Goal: Task Accomplishment & Management: Use online tool/utility

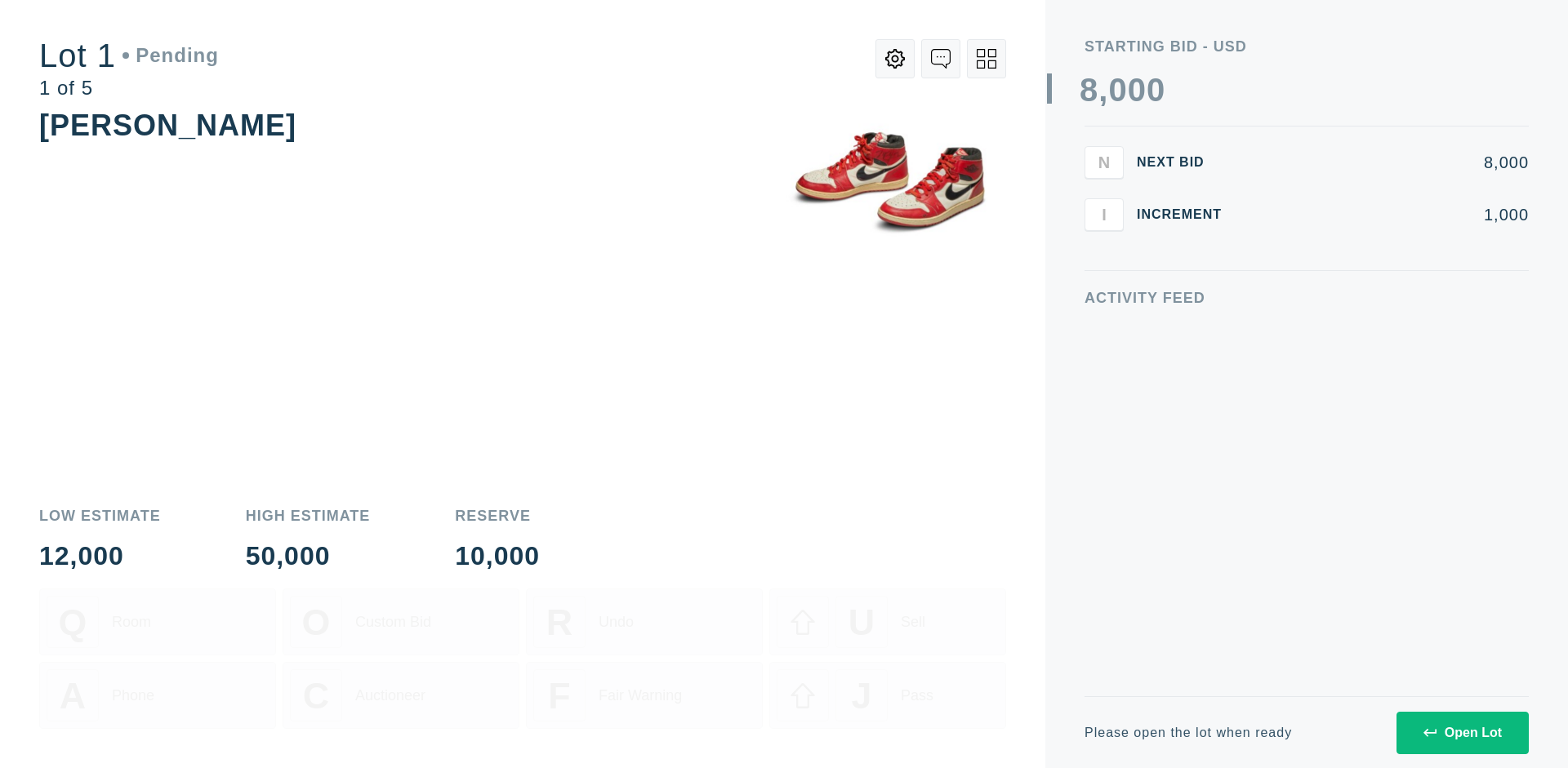
click at [1462, 732] on div "Open Lot" at bounding box center [1463, 733] width 79 height 15
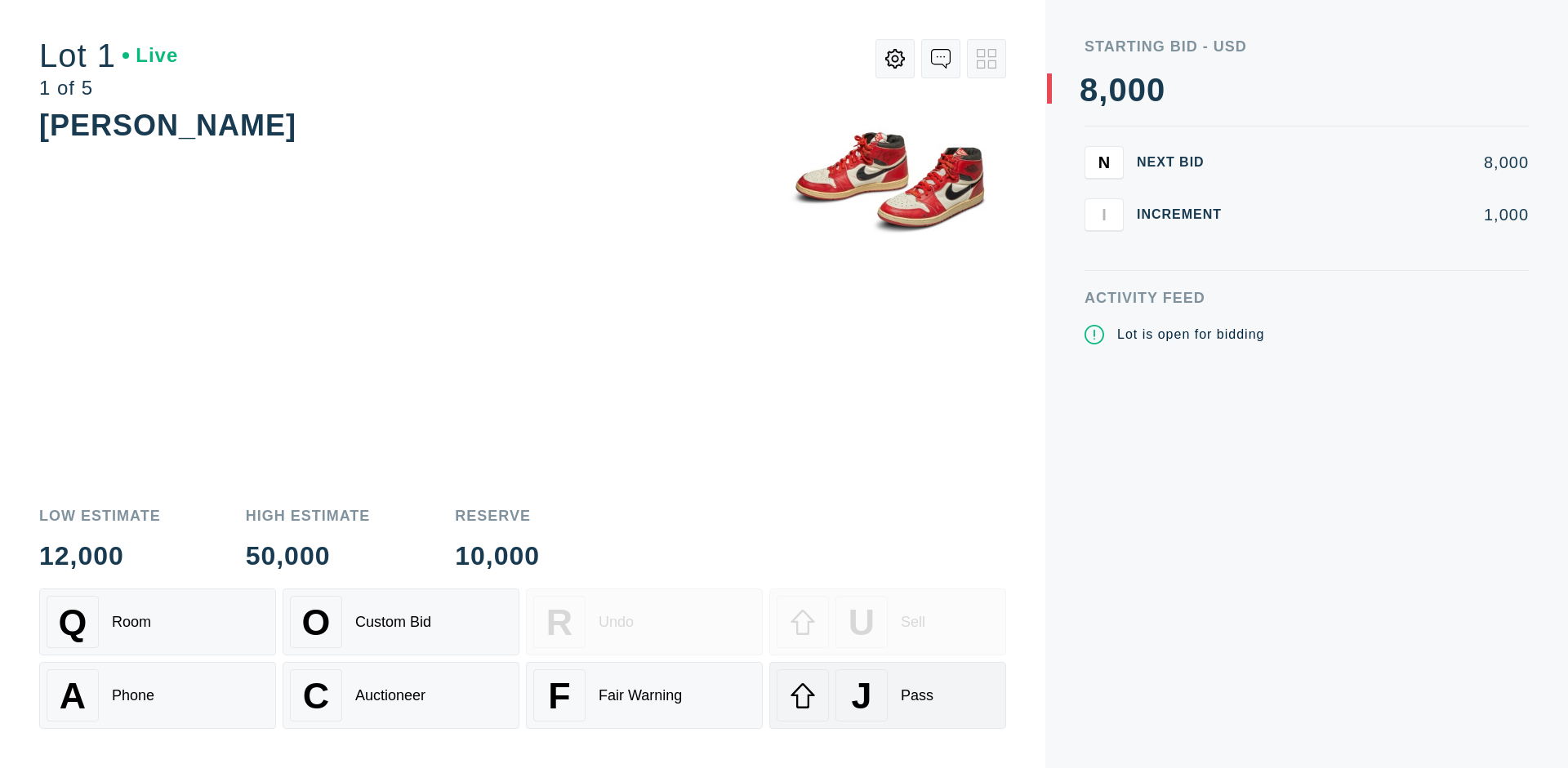
click at [887, 696] on div "J Pass" at bounding box center [887, 695] width 223 height 52
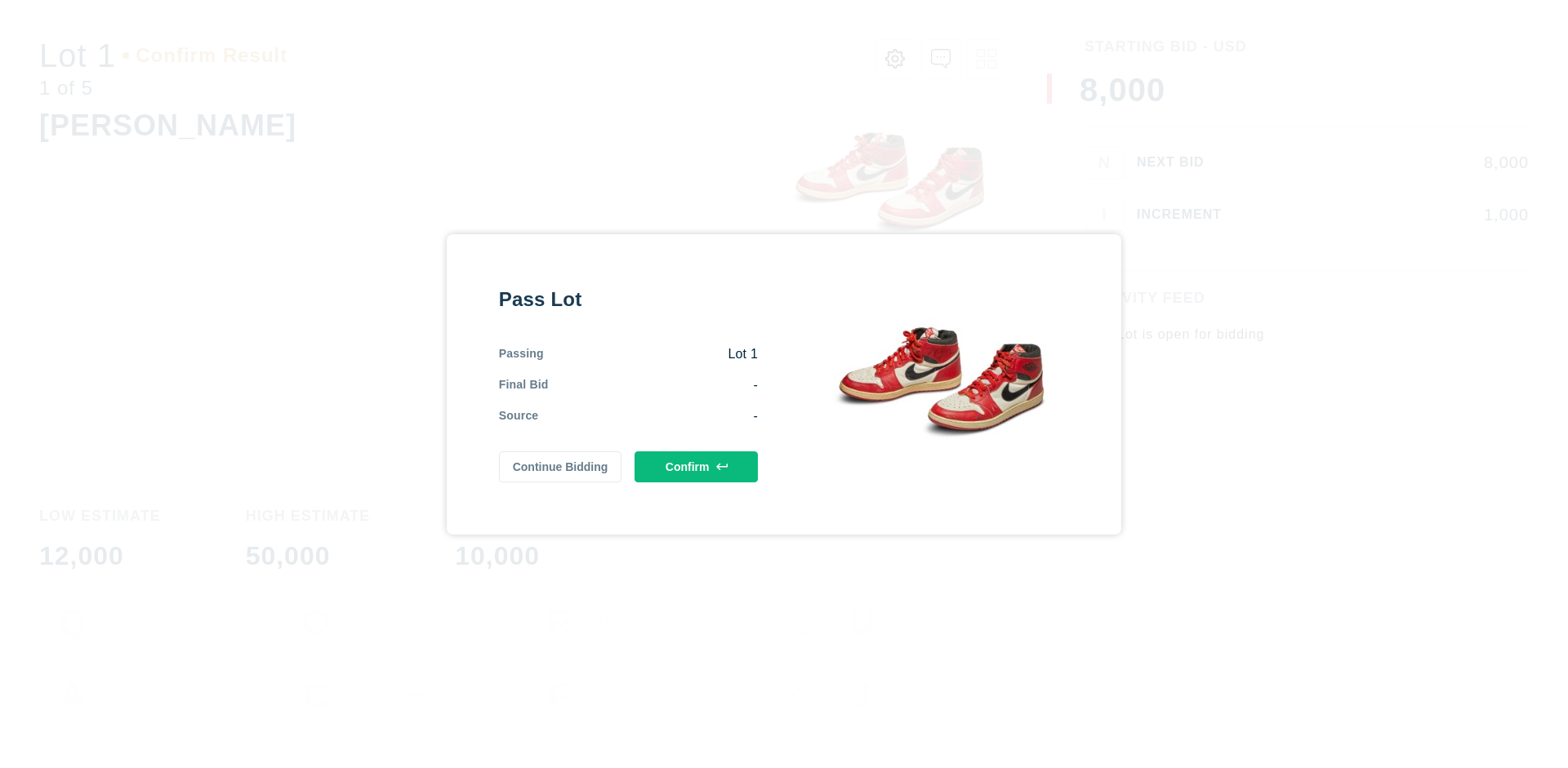
click at [697, 466] on button "Confirm" at bounding box center [696, 467] width 124 height 31
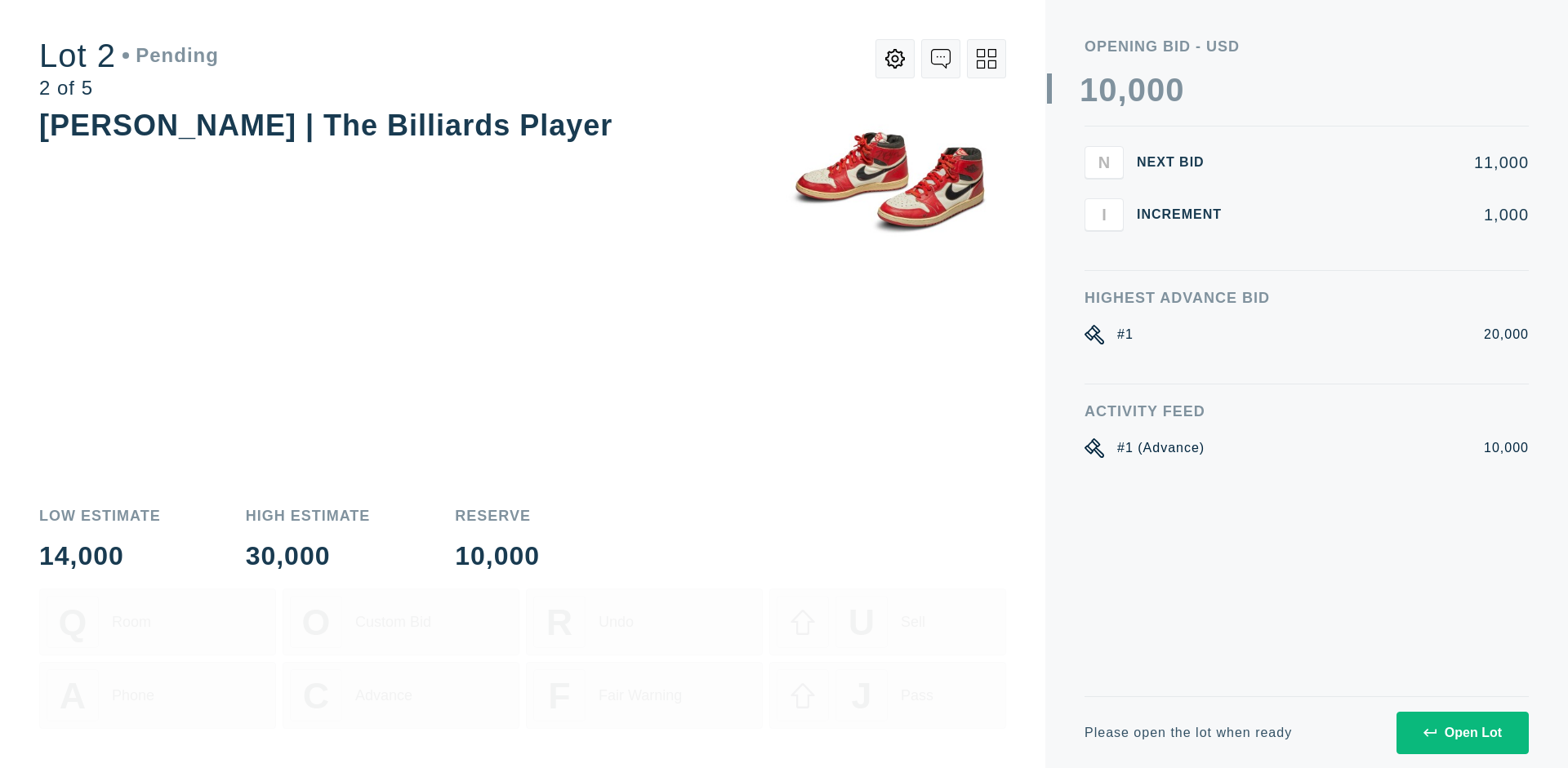
click at [1462, 732] on div "Open Lot" at bounding box center [1463, 733] width 79 height 15
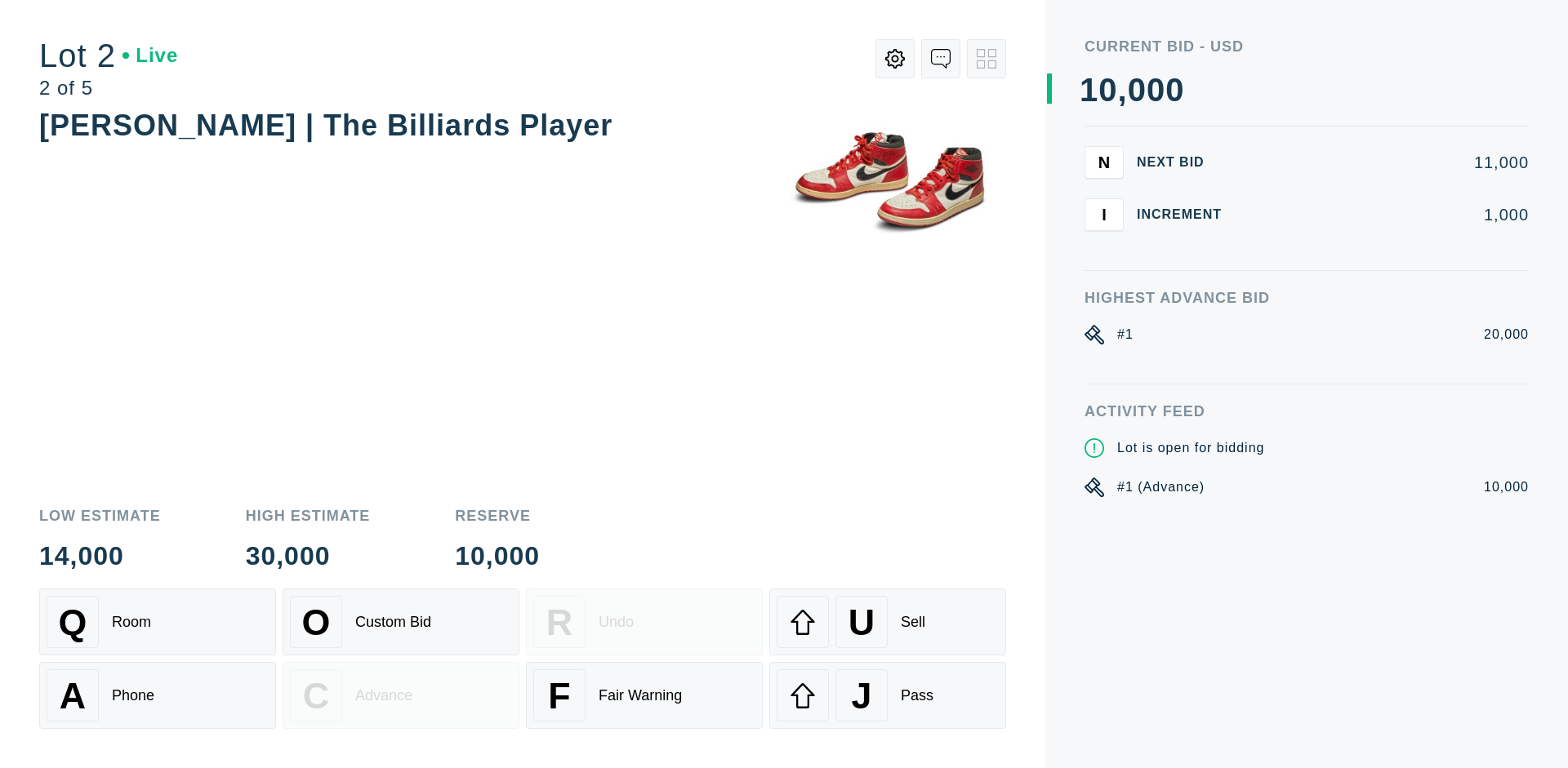
click at [887, 696] on div "J Pass" at bounding box center [887, 695] width 223 height 52
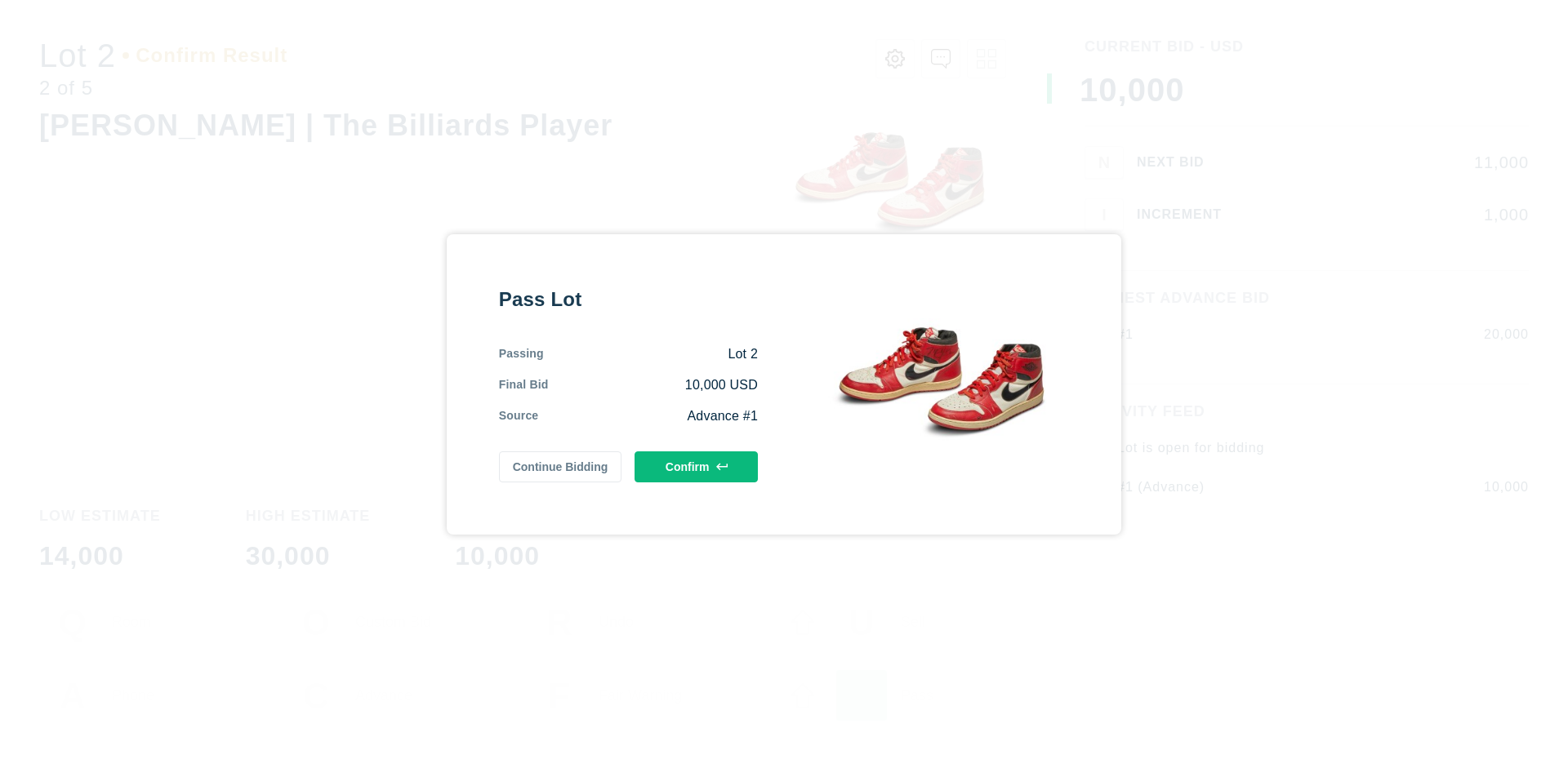
click at [697, 466] on button "Confirm" at bounding box center [696, 467] width 124 height 31
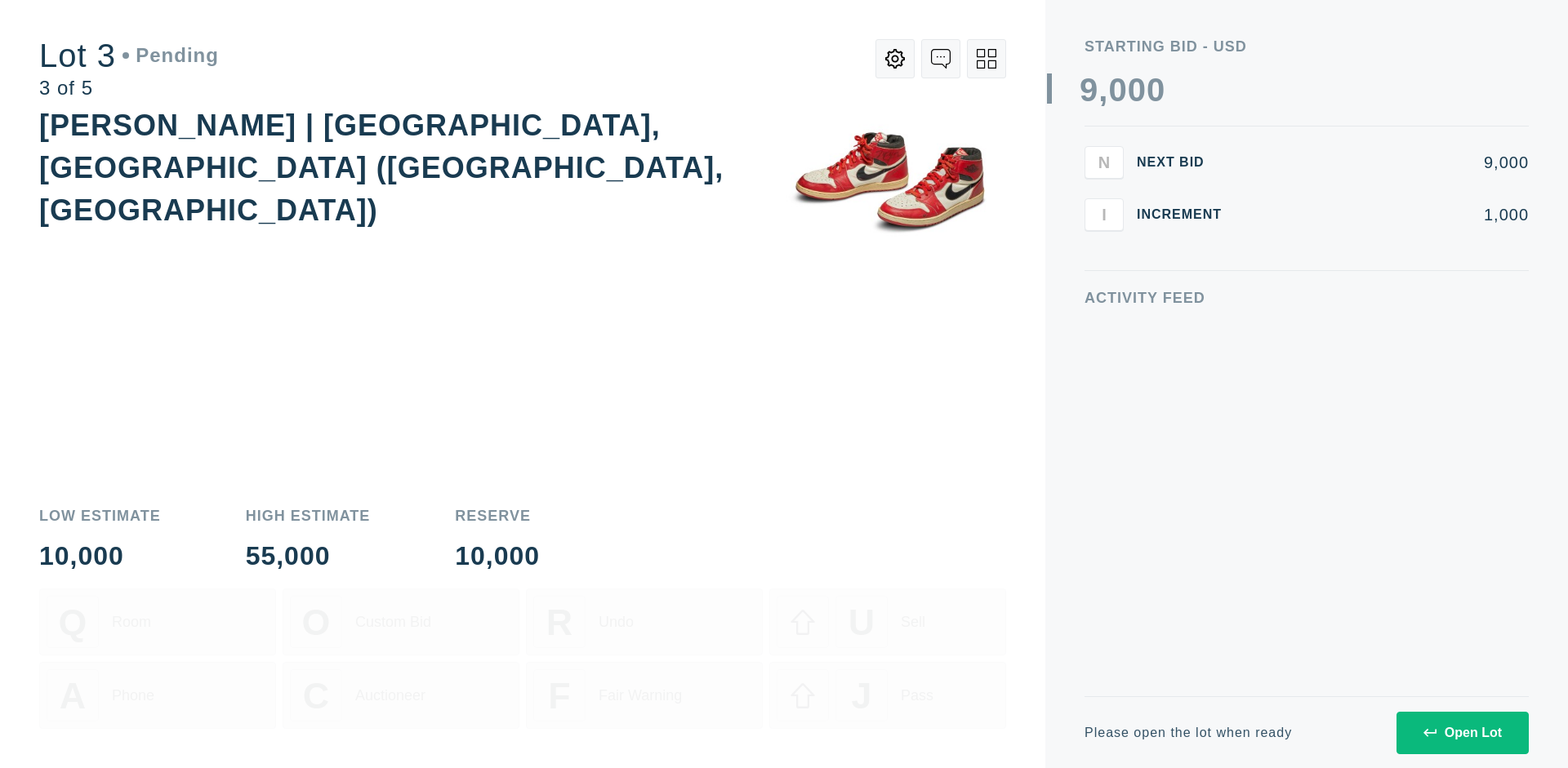
click at [1462, 732] on div "Open Lot" at bounding box center [1463, 733] width 79 height 15
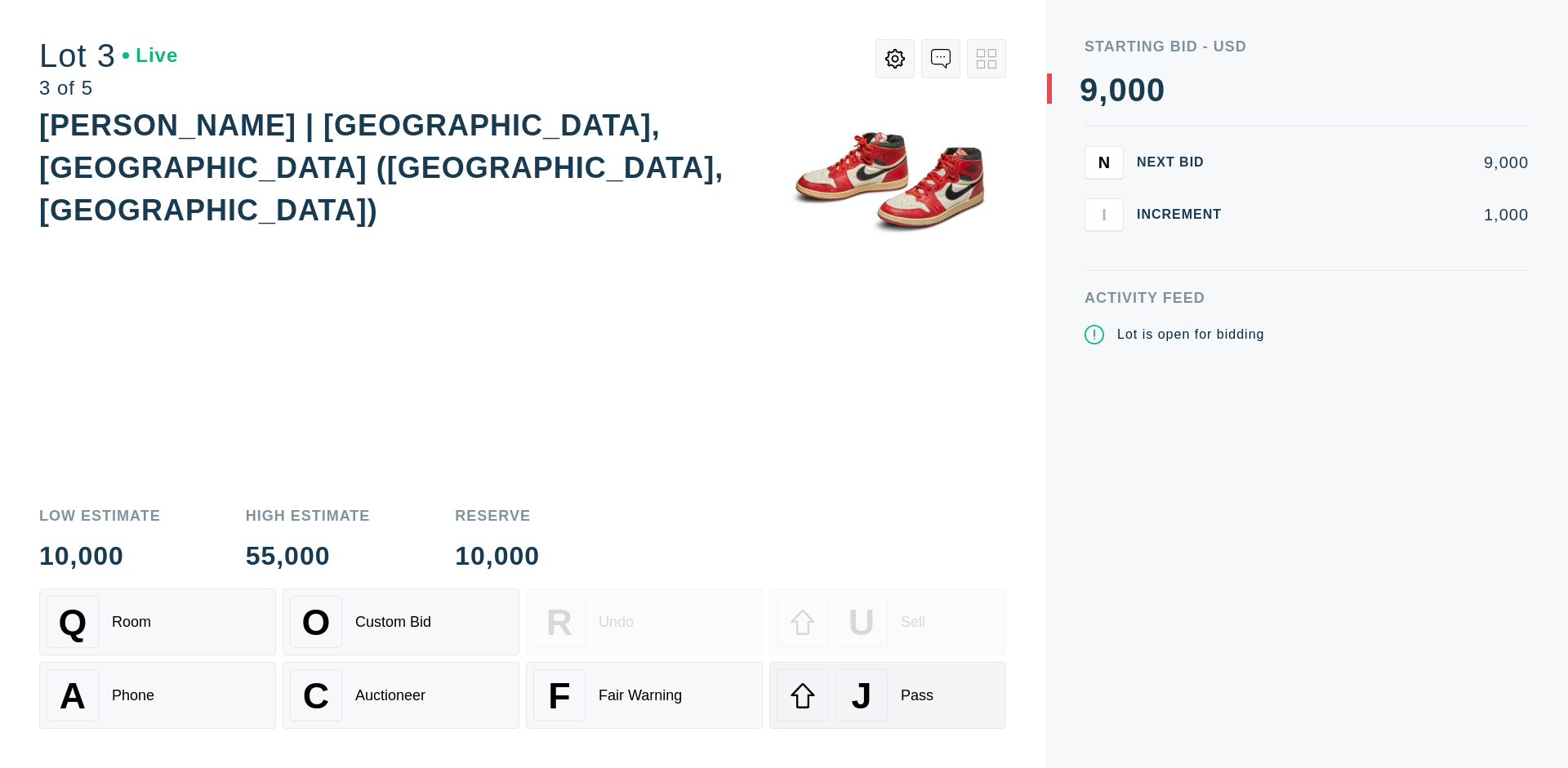
click at [887, 696] on div "J Pass" at bounding box center [887, 695] width 223 height 52
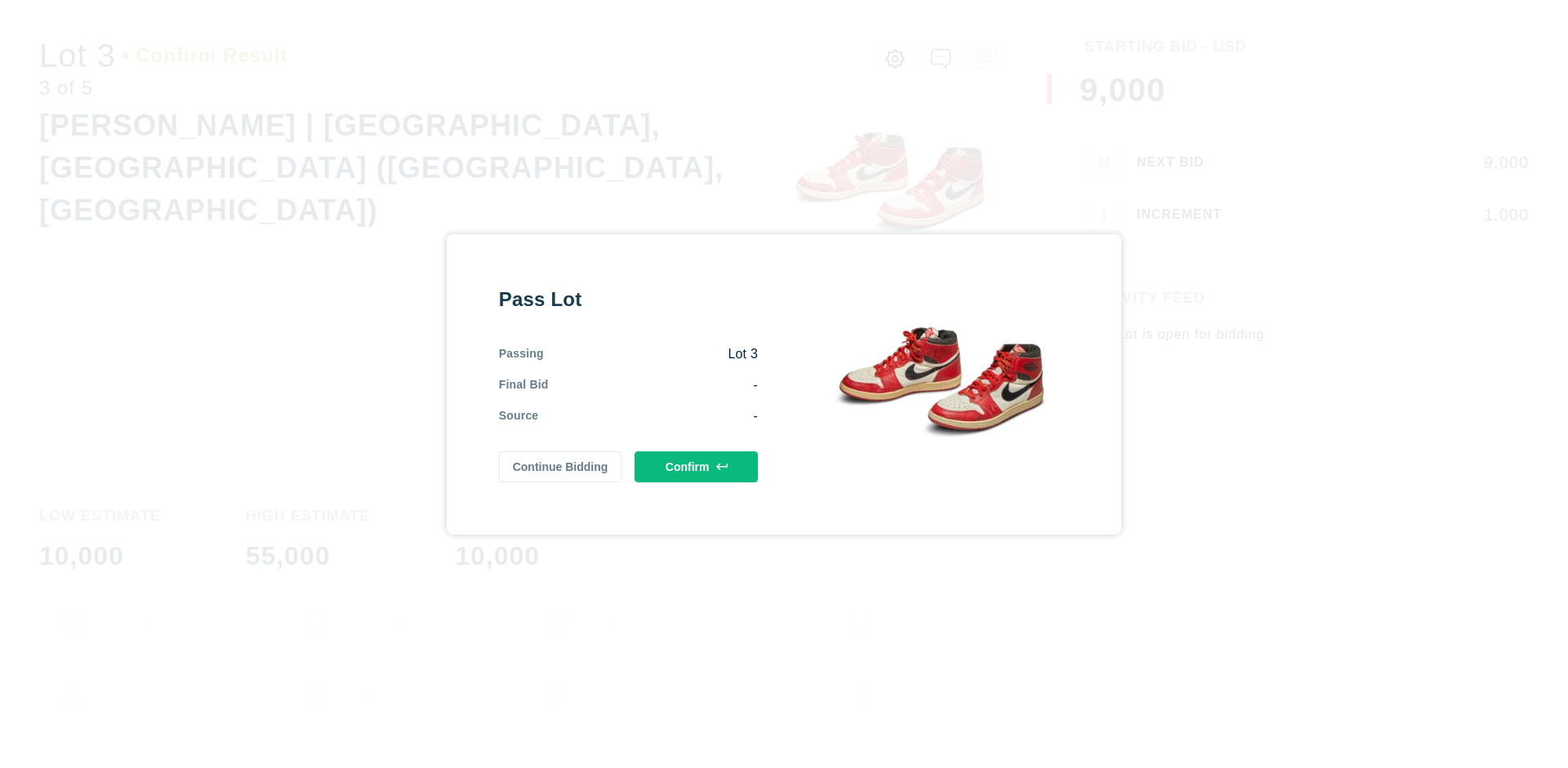
click at [697, 466] on button "Confirm" at bounding box center [696, 467] width 124 height 31
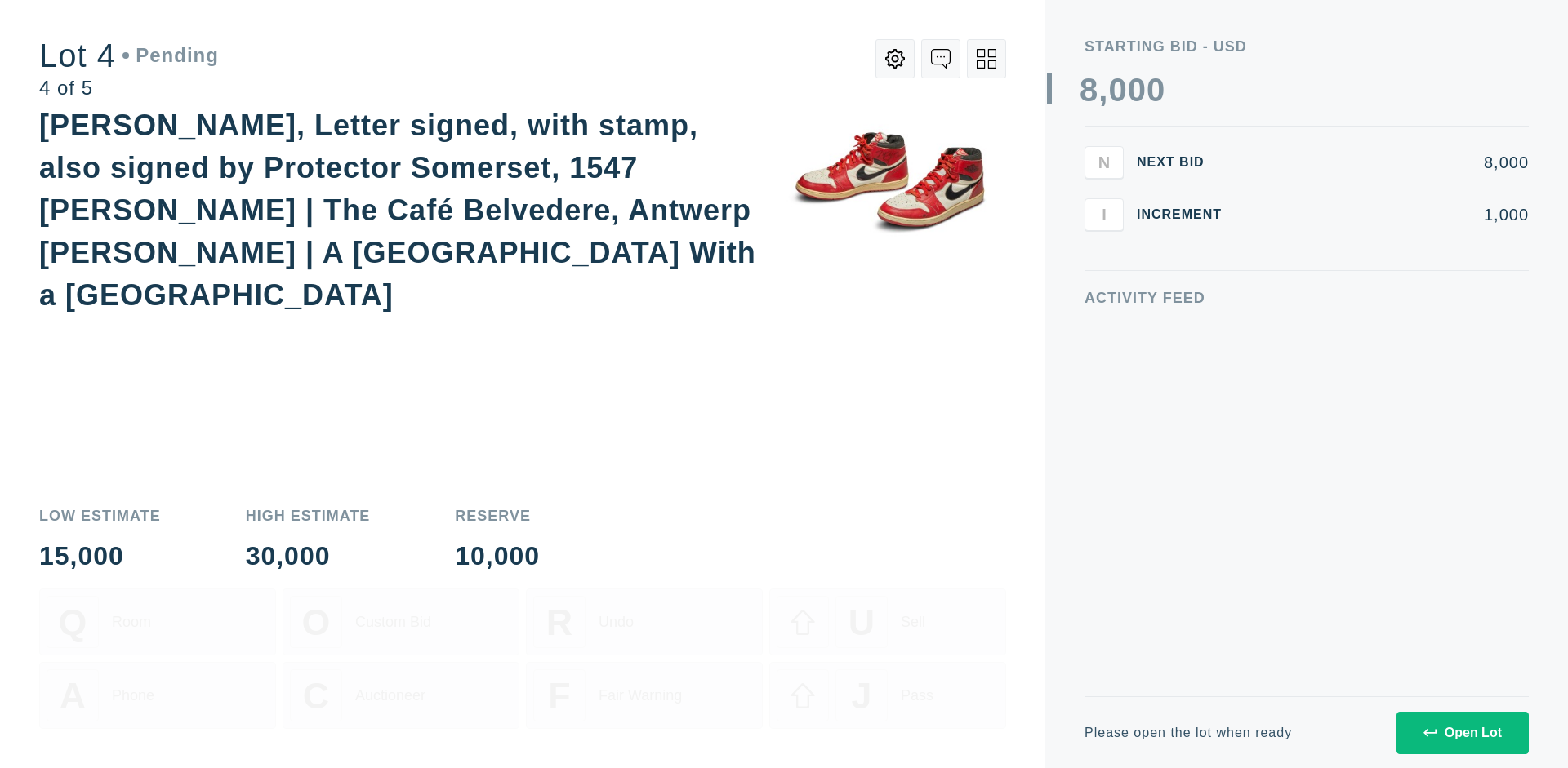
click at [986, 59] on icon at bounding box center [986, 59] width 19 height 19
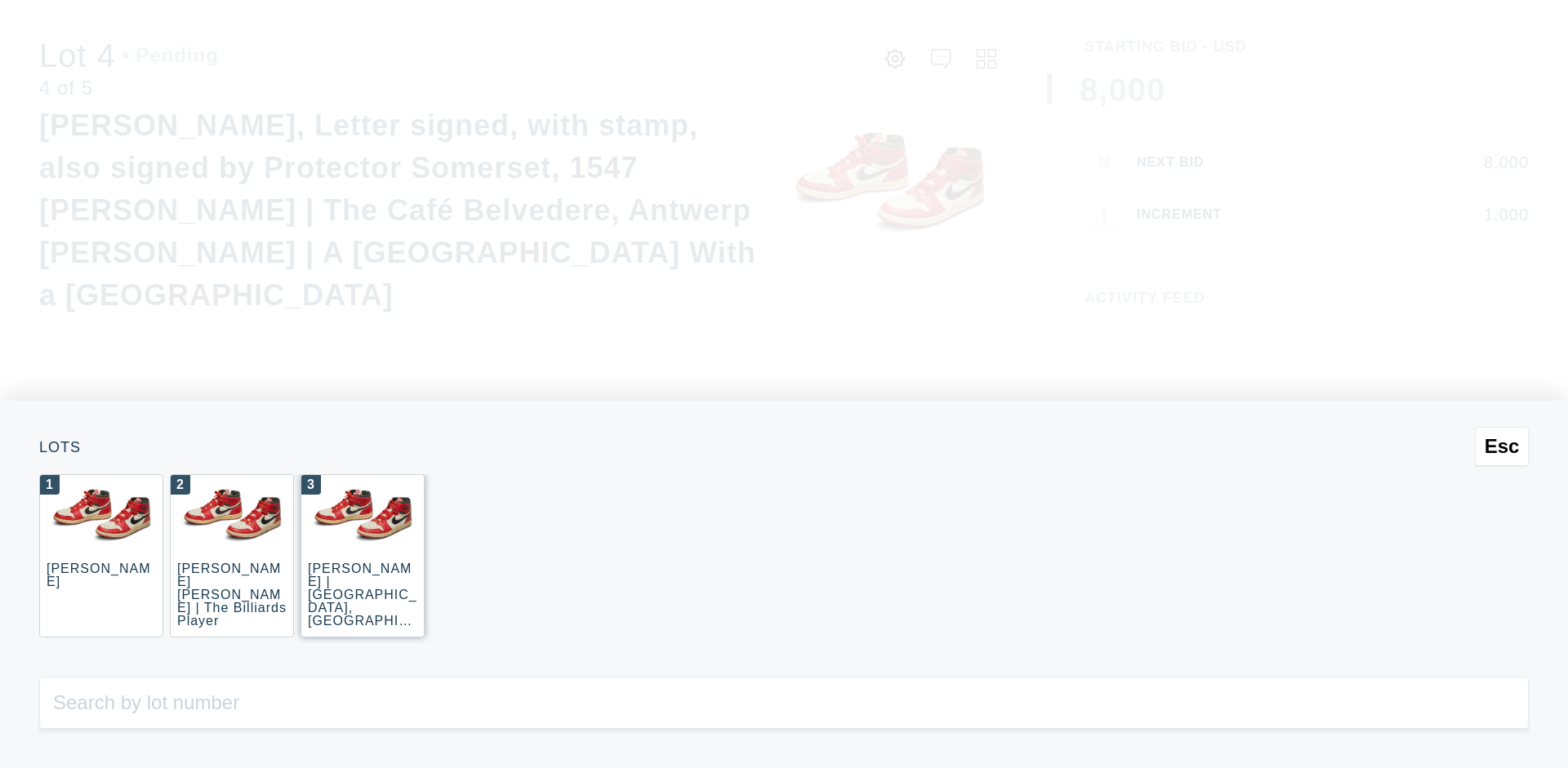
click at [363, 556] on div "3 JOAQUÍN SOROLLA | La Caleta, Málaga (La Caleta Beach, Málaga)" at bounding box center [363, 556] width 125 height 163
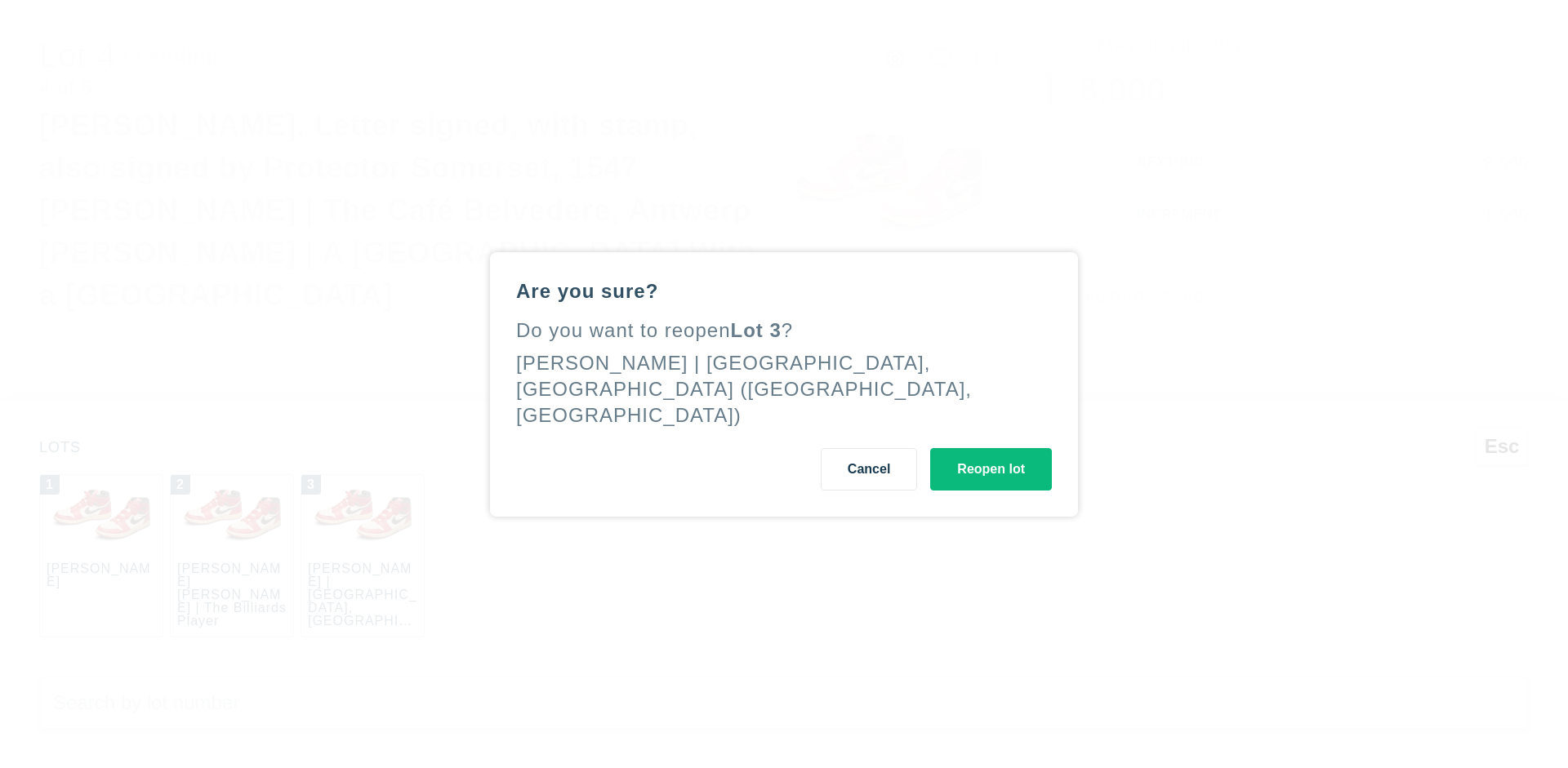
click at [991, 456] on button "Reopen lot" at bounding box center [991, 470] width 122 height 42
